Goal: Information Seeking & Learning: Learn about a topic

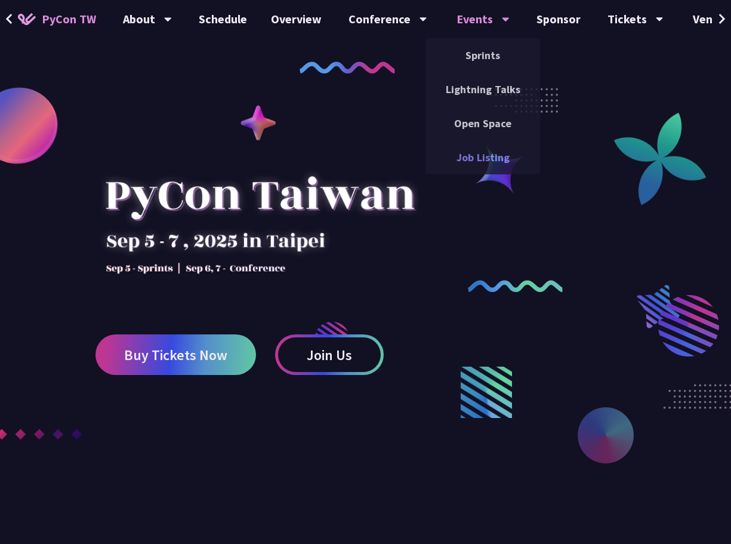
click at [484, 153] on link "Job Listing" at bounding box center [483, 157] width 115 height 28
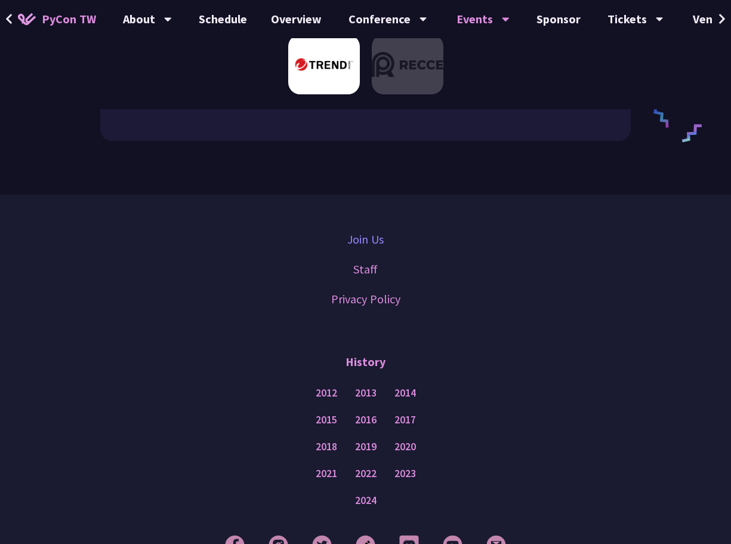
scroll to position [862, 0]
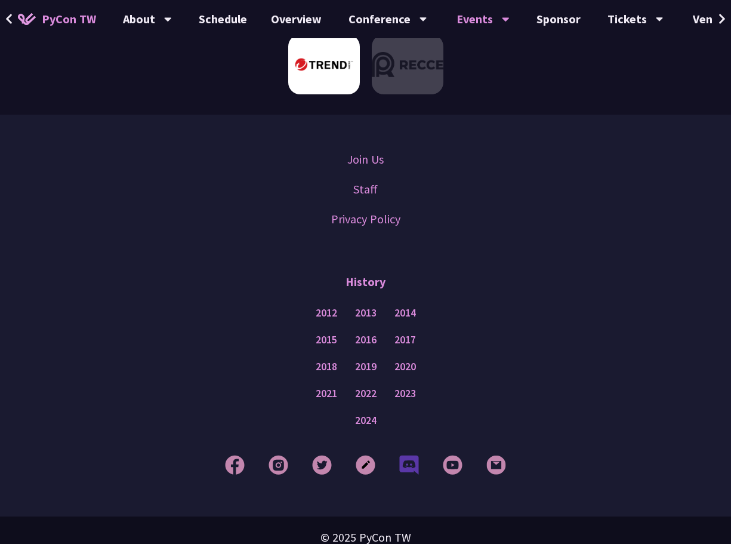
click at [412, 455] on img at bounding box center [409, 465] width 20 height 20
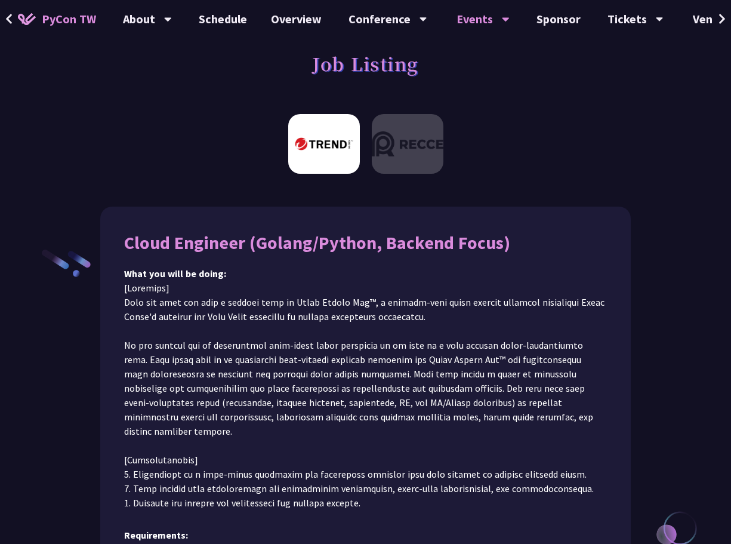
scroll to position [146, 0]
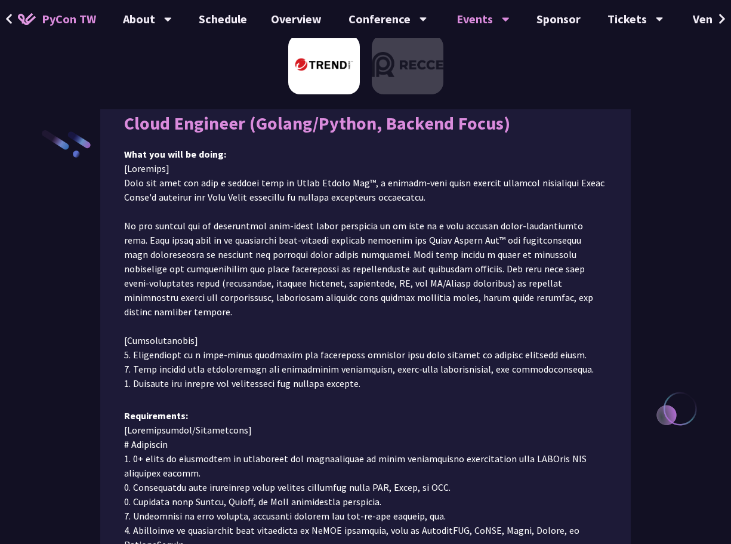
click at [681, 408] on div "Cloud Engineer (Golang/Python, Backend Focus) What you will be doing: Requireme…" at bounding box center [365, 450] width 731 height 762
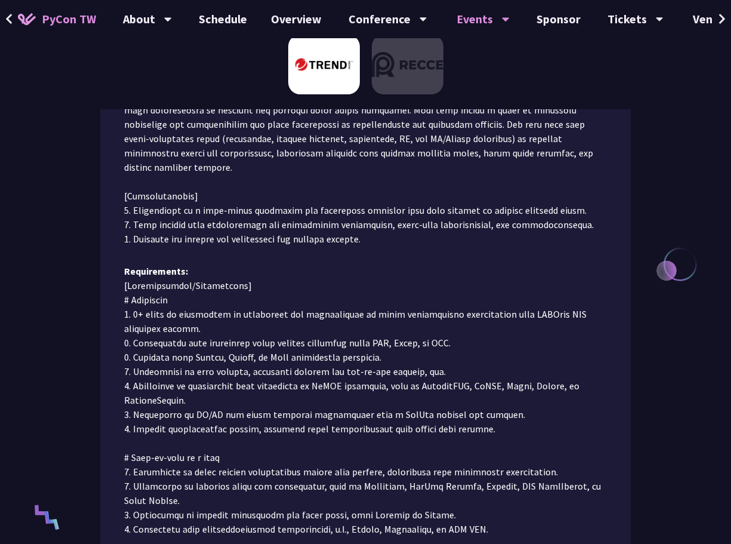
scroll to position [384, 0]
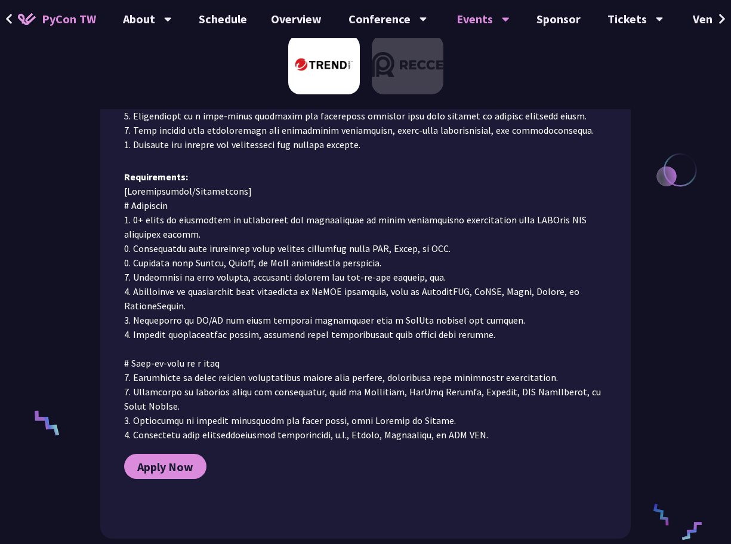
click at [676, 513] on div "Cloud Engineer (Golang/Python, Backend Focus) What you will be doing: Requireme…" at bounding box center [365, 211] width 731 height 762
click at [301, 22] on link "Overview" at bounding box center [296, 19] width 75 height 38
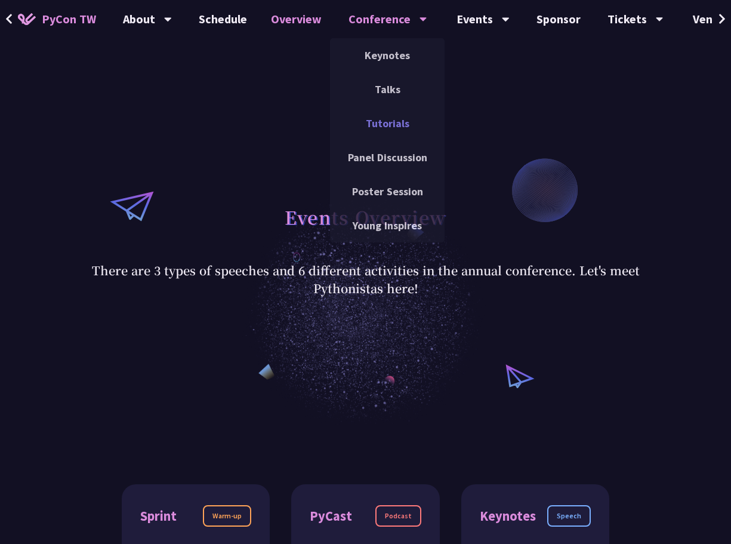
click at [401, 128] on link "Tutorials" at bounding box center [387, 123] width 115 height 28
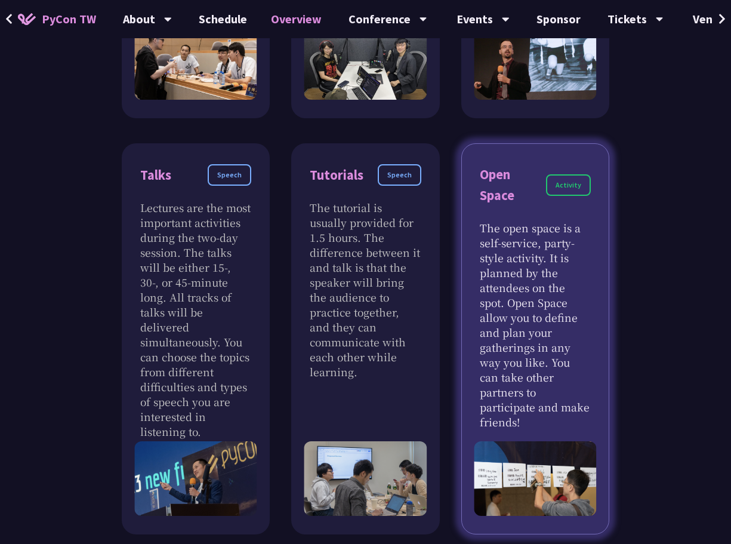
scroll to position [776, 0]
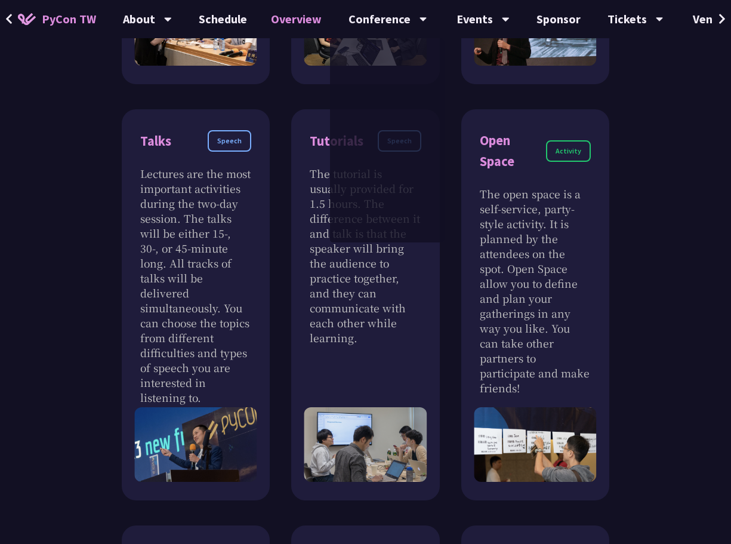
click at [713, 213] on div "Sprint Warm-up Sprint development gathers open source project leaders and peopl…" at bounding box center [365, 334] width 731 height 1373
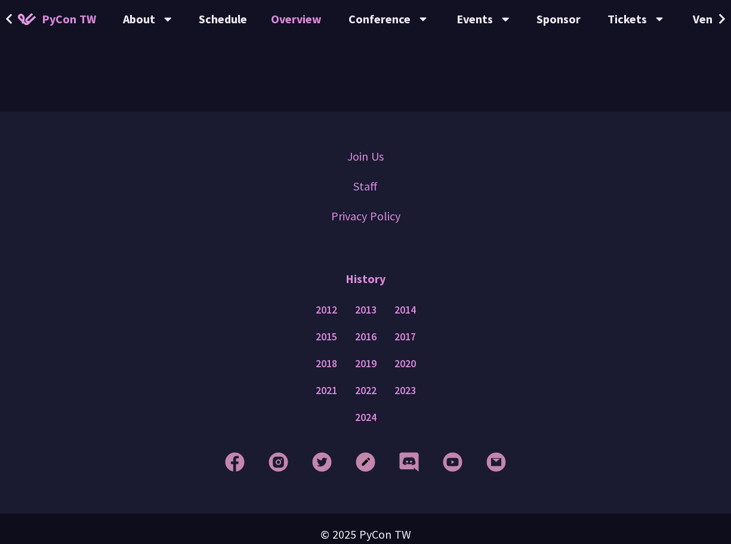
scroll to position [1768, 0]
